Goal: Find specific page/section: Find specific page/section

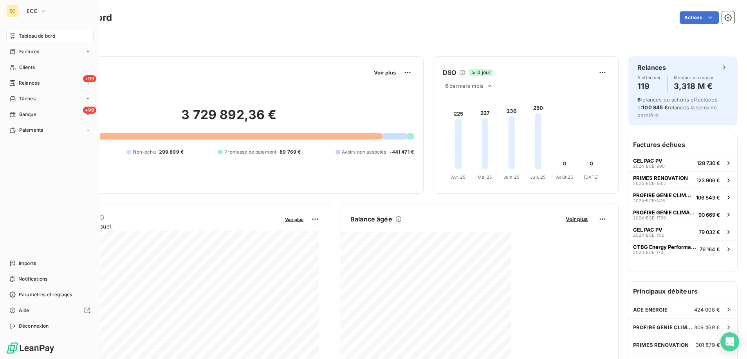
click at [32, 38] on span "Tableau de bord" at bounding box center [37, 35] width 36 height 7
click at [40, 66] on div "Clients" at bounding box center [49, 67] width 87 height 13
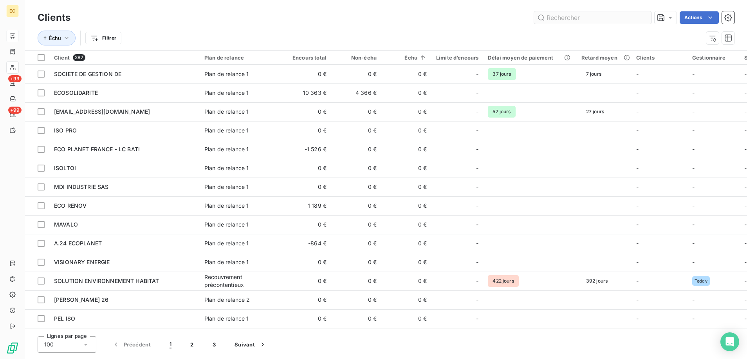
click at [583, 20] on input "text" at bounding box center [592, 17] width 117 height 13
type input "i"
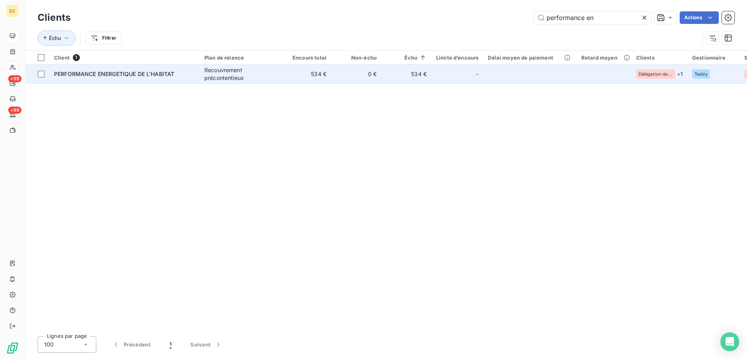
type input "performance en"
click at [280, 70] on td "Recouvrement précontentieux" at bounding box center [240, 74] width 81 height 19
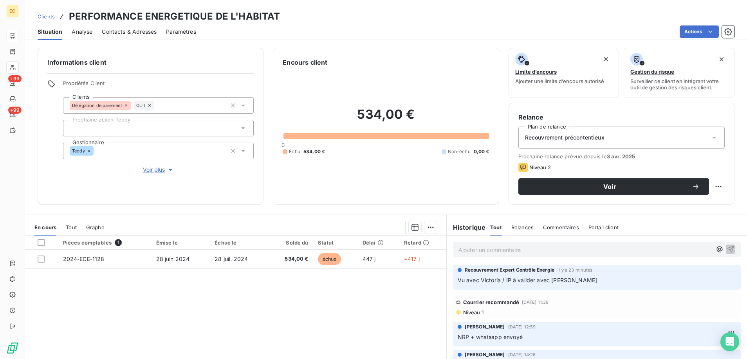
click at [50, 16] on span "Clients" at bounding box center [46, 16] width 17 height 6
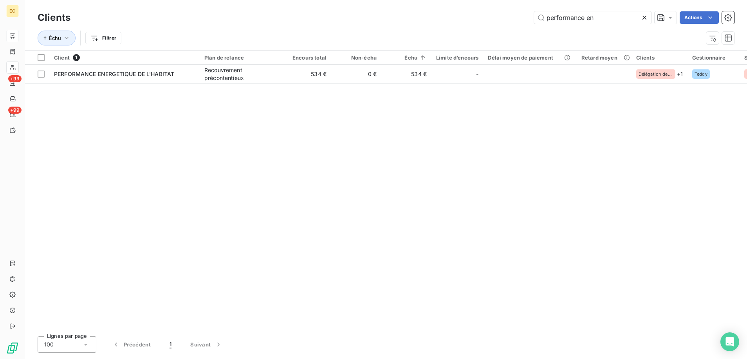
drag, startPoint x: 603, startPoint y: 14, endPoint x: 471, endPoint y: -2, distance: 132.1
click at [471, 0] on html "EC +99 +99 Clients performance en Actions Échu Filtrer Client 1 Plan de relance…" at bounding box center [373, 179] width 747 height 359
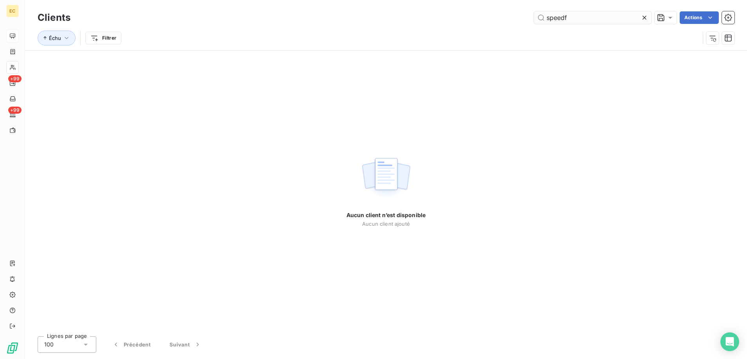
click at [566, 17] on input "speedf" at bounding box center [592, 17] width 117 height 13
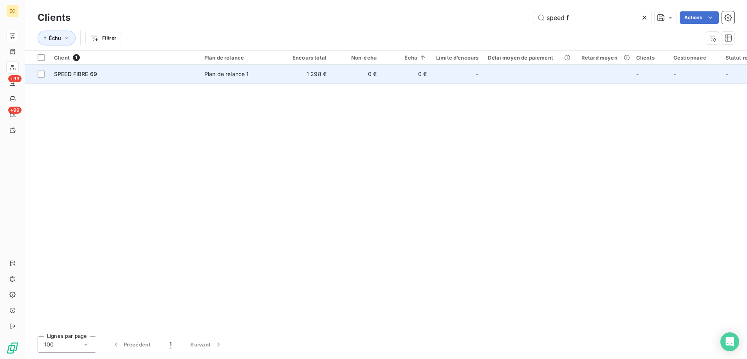
type input "speed f"
click at [268, 71] on span "Plan de relance 1" at bounding box center [240, 74] width 72 height 8
